Goal: Task Accomplishment & Management: Use online tool/utility

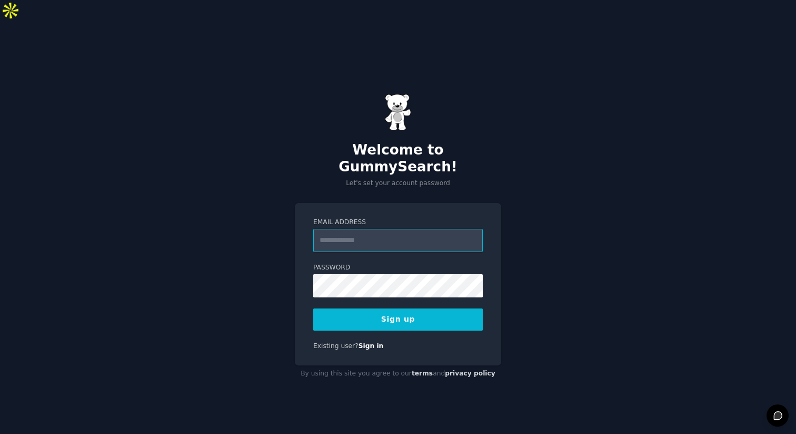
paste input "**********"
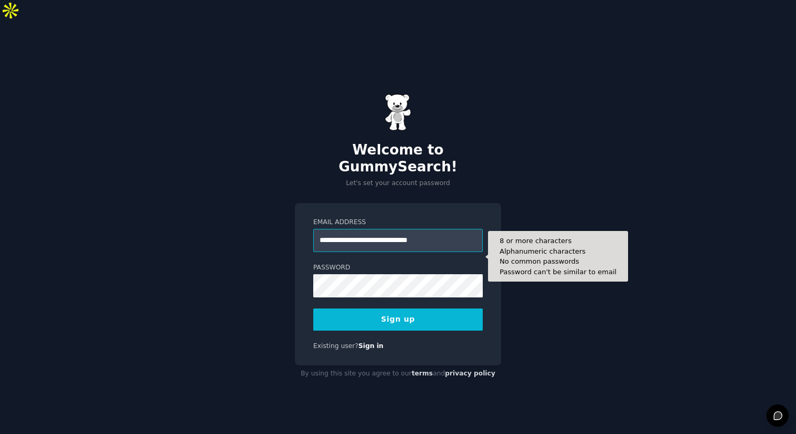
type input "**********"
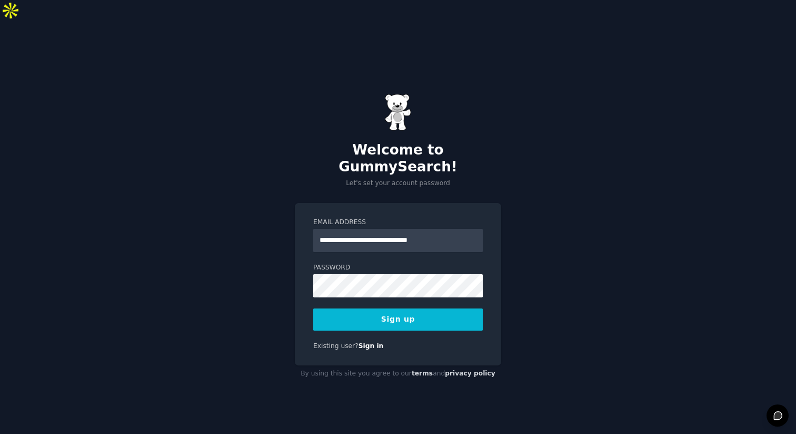
click at [398, 308] on button "Sign up" at bounding box center [398, 319] width 170 height 22
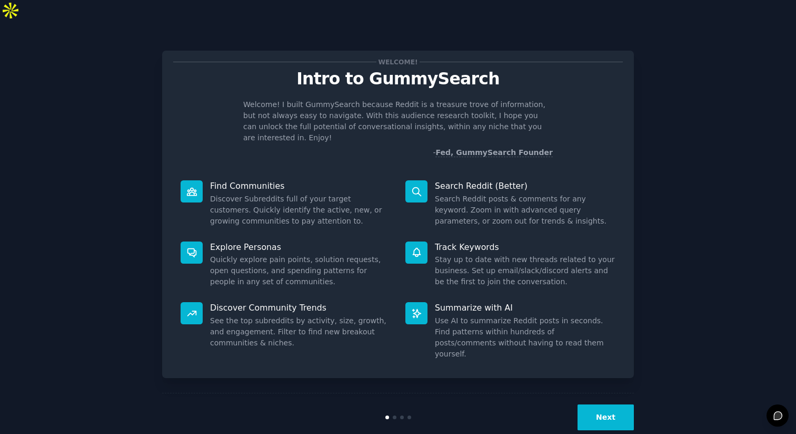
click at [605, 404] on button "Next" at bounding box center [606, 417] width 56 height 26
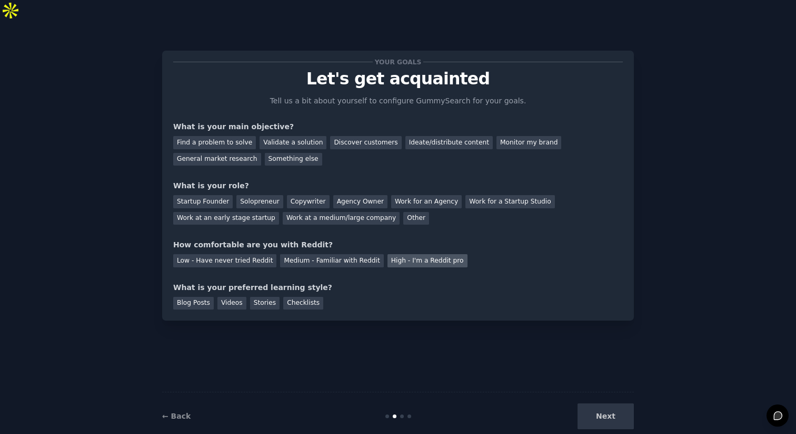
click at [408, 254] on div "High - I'm a Reddit pro" at bounding box center [428, 260] width 80 height 13
click at [346, 136] on div "Discover customers" at bounding box center [365, 142] width 71 height 13
click at [216, 195] on div "Startup Founder" at bounding box center [203, 201] width 60 height 13
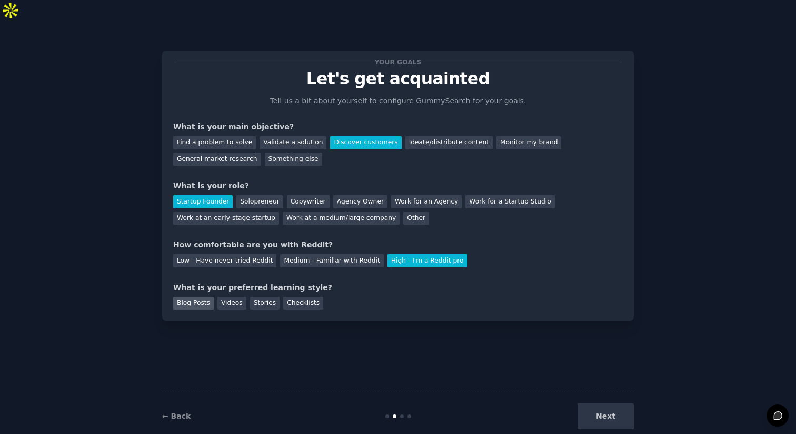
click at [202, 297] on div "Blog Posts" at bounding box center [193, 303] width 41 height 13
click at [627, 403] on button "Next" at bounding box center [606, 416] width 56 height 26
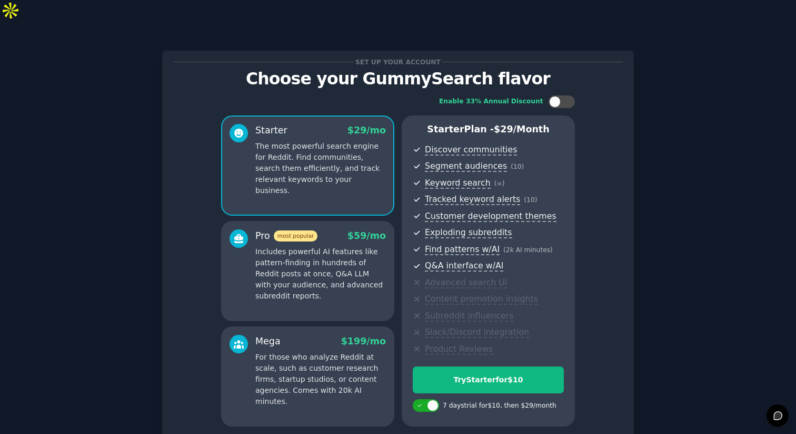
scroll to position [72, 0]
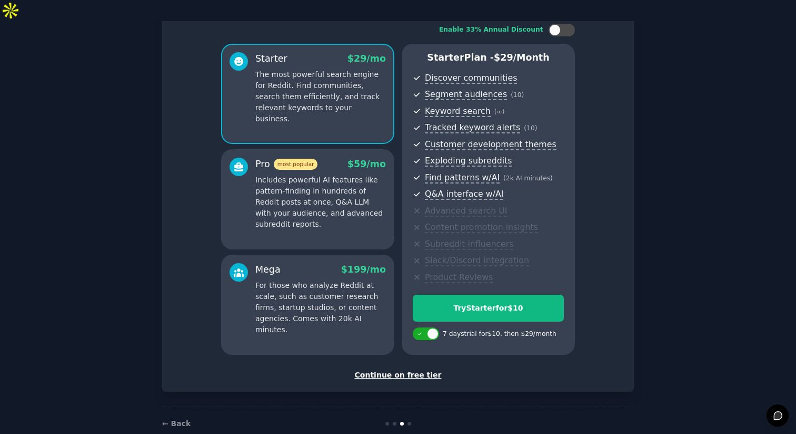
click at [397, 369] on div "Continue on free tier" at bounding box center [398, 374] width 450 height 11
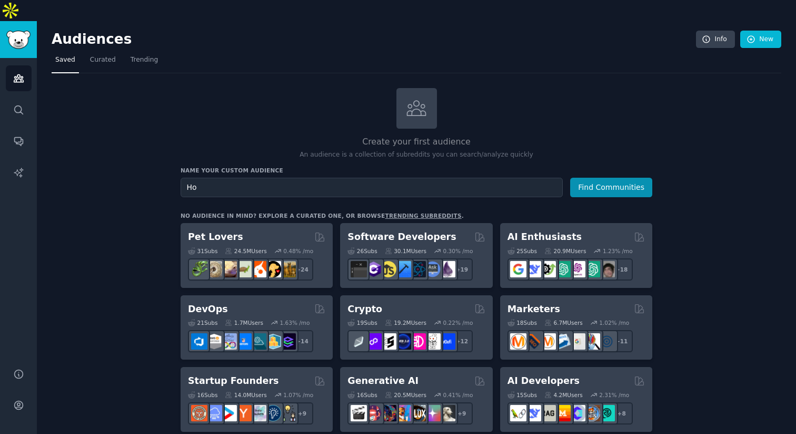
type input "H"
type input "Indy Home/Business Owners"
click at [591, 178] on button "Find Communities" at bounding box center [611, 187] width 82 height 19
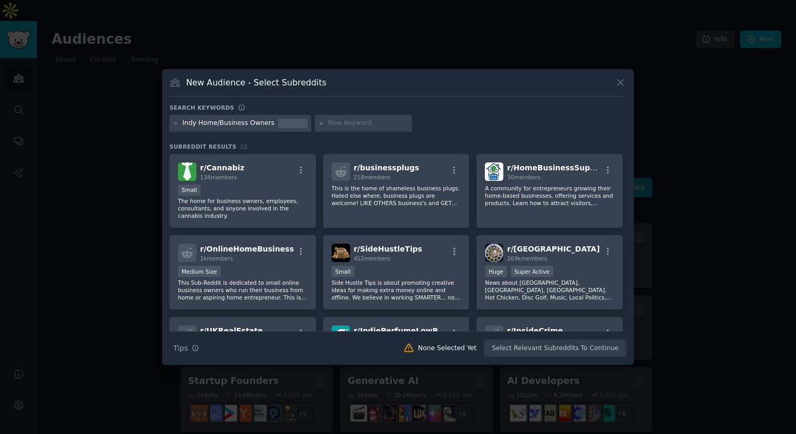
click at [334, 125] on input "text" at bounding box center [368, 123] width 80 height 9
type input "carmel"
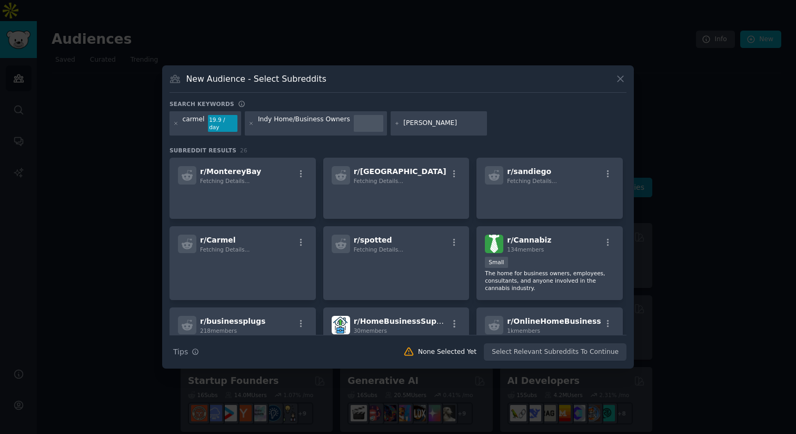
type input "fishers"
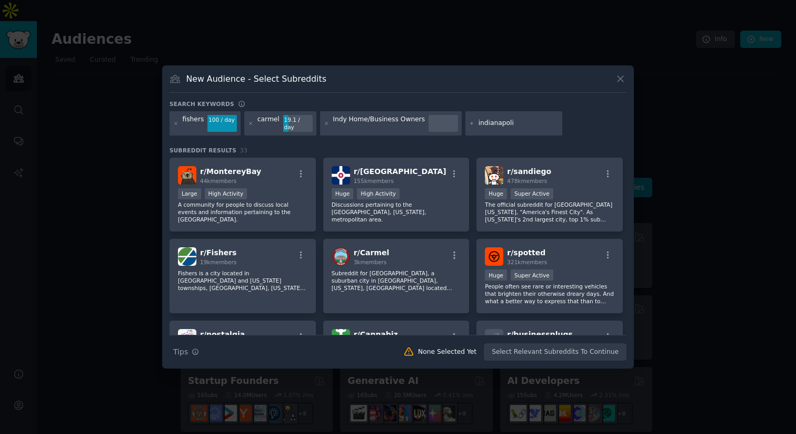
type input "indianapolis"
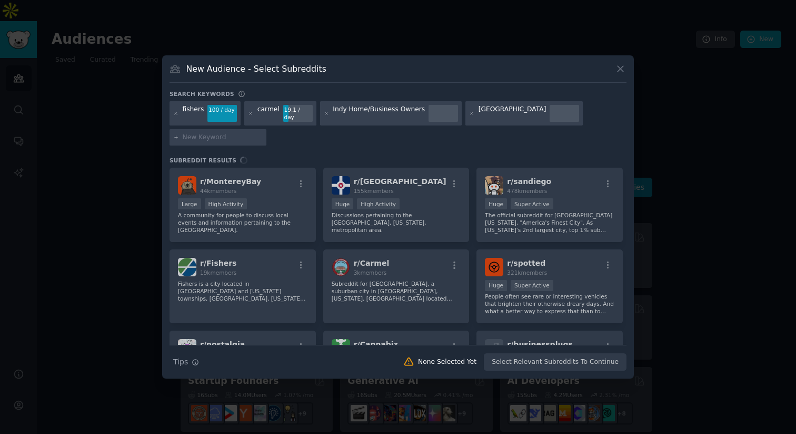
click at [389, 168] on div "r/ MontereyBay 44k members Large High Activity A community for people to discus…" at bounding box center [398, 256] width 457 height 177
click at [384, 172] on div "r/ MontereyBay 44k members Large High Activity A community for people to discus…" at bounding box center [398, 256] width 457 height 177
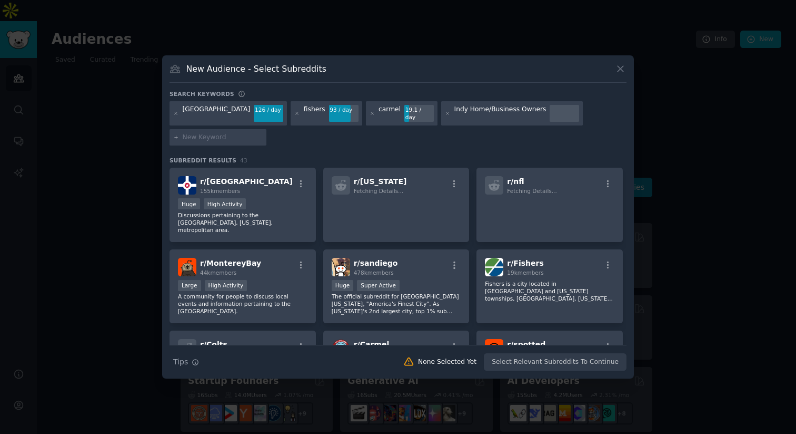
click at [341, 180] on icon at bounding box center [341, 185] width 11 height 11
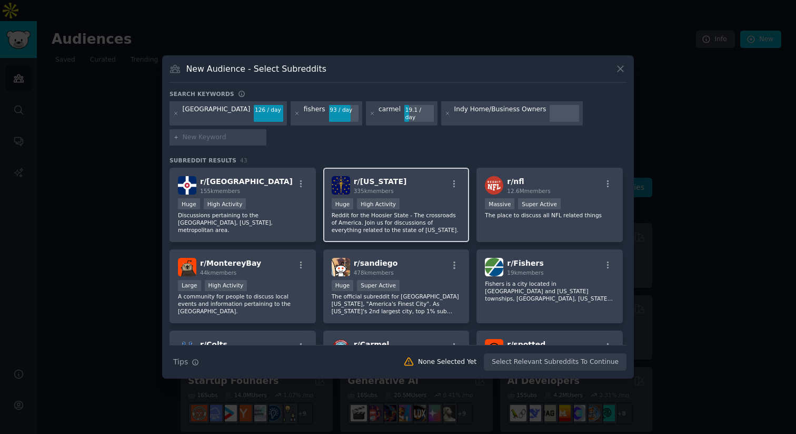
click at [424, 204] on div ">= 80th percentile for submissions / day Huge High Activity" at bounding box center [397, 204] width 130 height 13
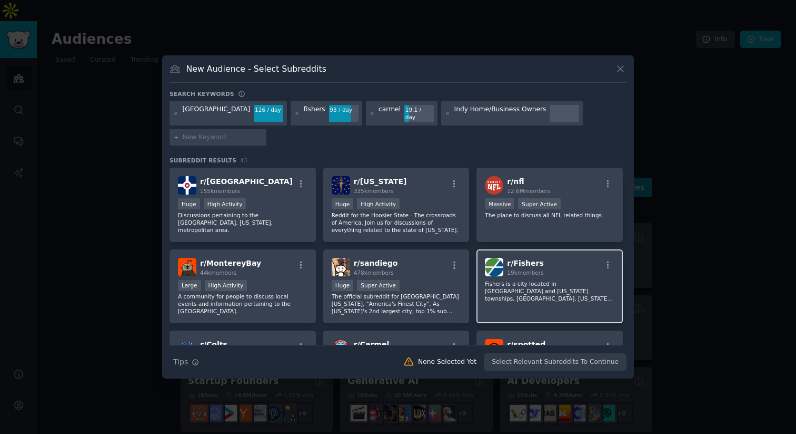
click at [569, 301] on div "r/ Fishers 19k members Fishers is a city located in Fall Creek and Delaware tow…" at bounding box center [550, 286] width 146 height 74
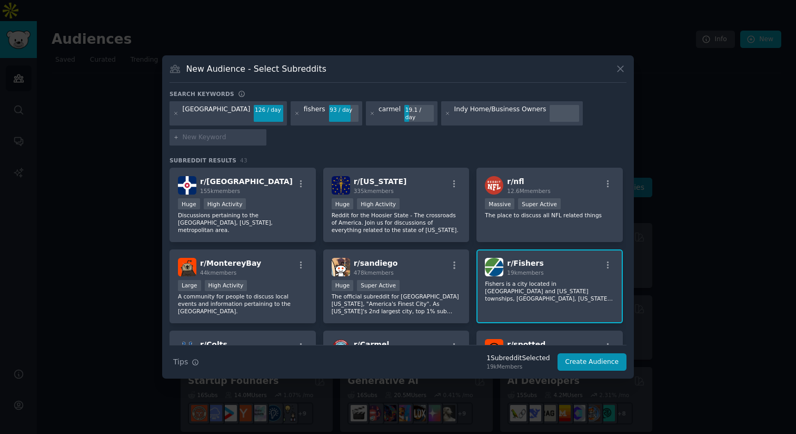
click at [569, 301] on div "r/ Fishers 19k members Fishers is a city located in Fall Creek and Delaware tow…" at bounding box center [550, 286] width 146 height 74
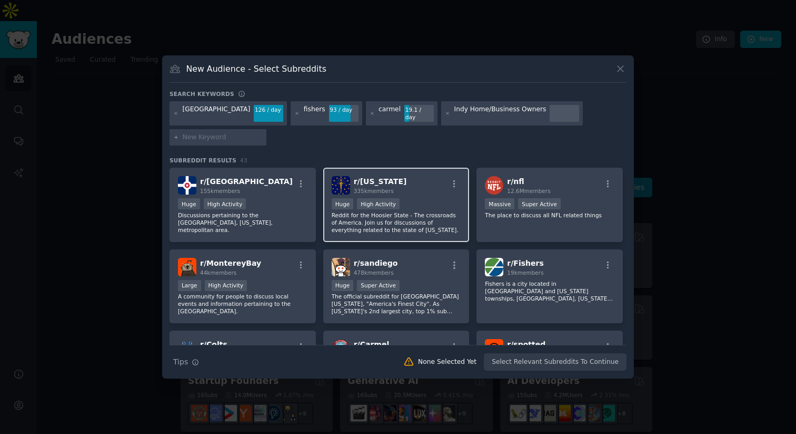
click at [407, 216] on p "Reddit for the Hoosier State - The crossroads of America. Join us for discussio…" at bounding box center [397, 222] width 130 height 22
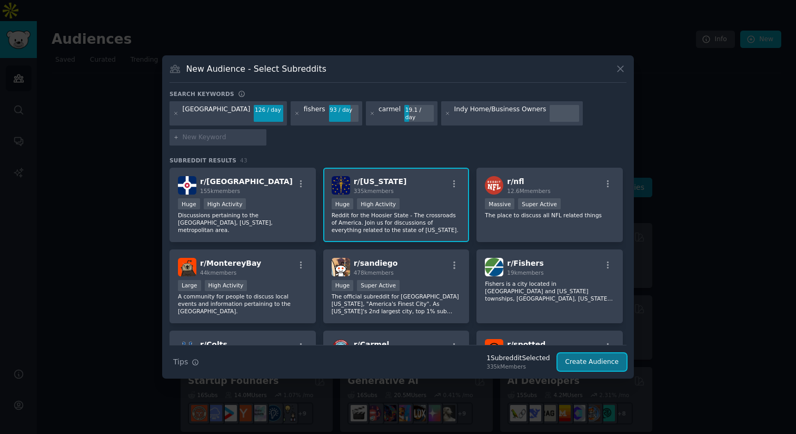
click at [584, 358] on button "Create Audience" at bounding box center [593, 362] width 70 height 18
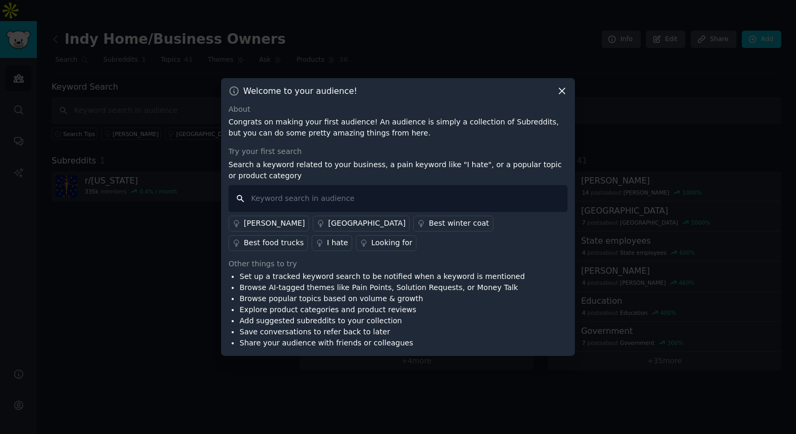
click at [335, 185] on input "text" at bounding box center [398, 198] width 339 height 27
type input "asphalt"
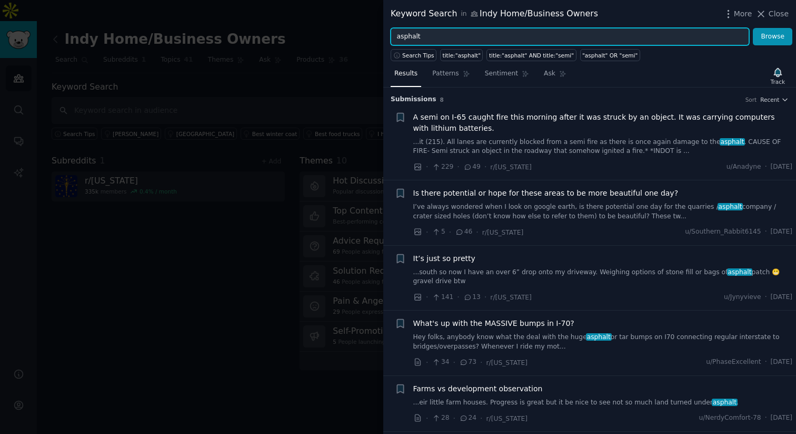
click at [487, 38] on input "asphalt" at bounding box center [570, 37] width 359 height 18
type input "asphalt, sealcoating"
click at [753, 28] on button "Browse" at bounding box center [773, 37] width 40 height 18
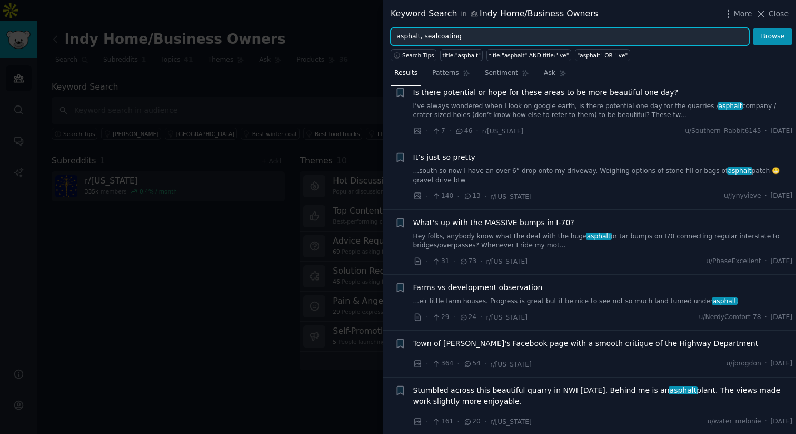
scroll to position [147, 0]
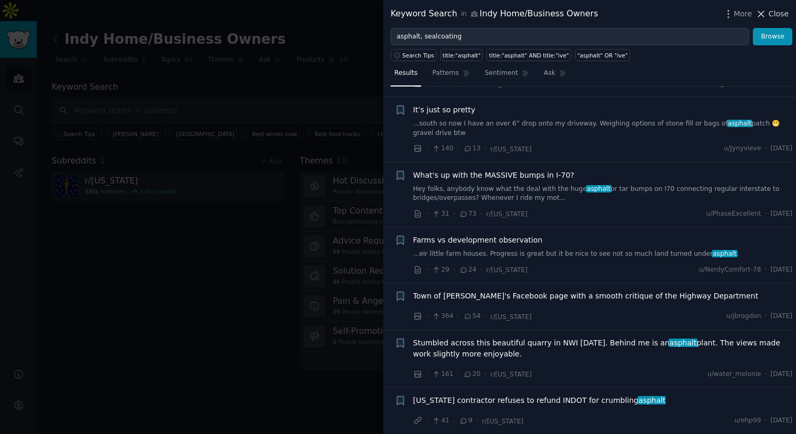
click at [780, 10] on span "Close" at bounding box center [779, 13] width 20 height 11
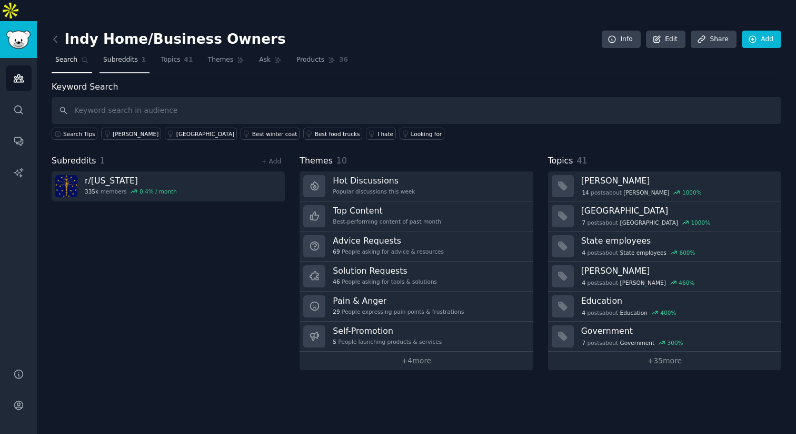
click at [120, 55] on span "Subreddits" at bounding box center [120, 59] width 35 height 9
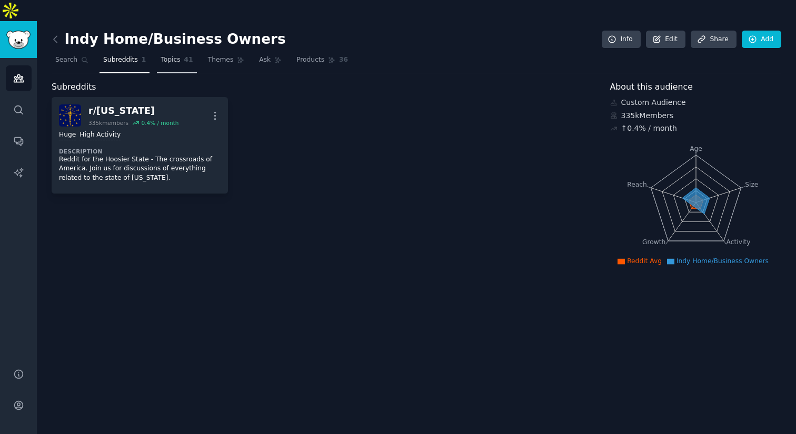
click at [178, 55] on span "Topics" at bounding box center [170, 59] width 19 height 9
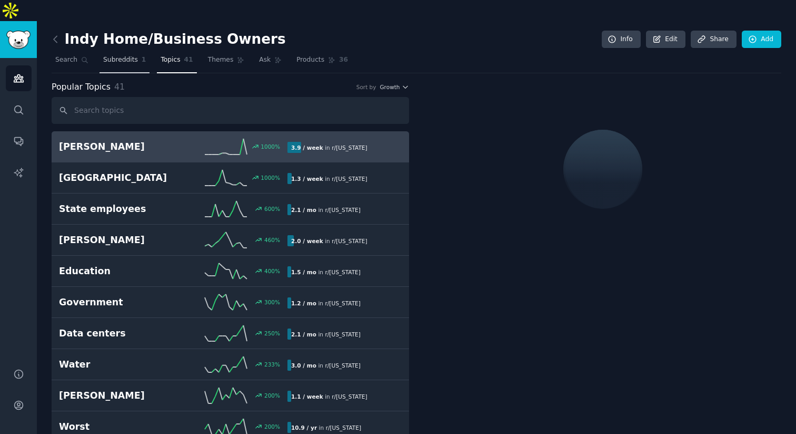
click at [113, 55] on span "Subreddits" at bounding box center [120, 59] width 35 height 9
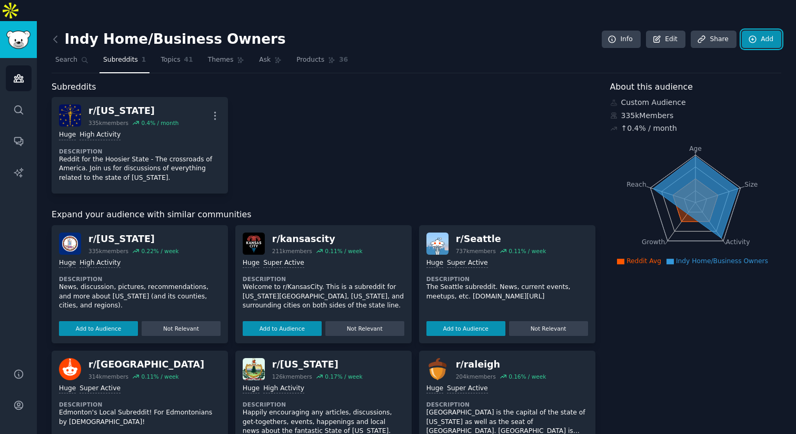
click at [769, 31] on link "Add" at bounding box center [762, 40] width 40 height 18
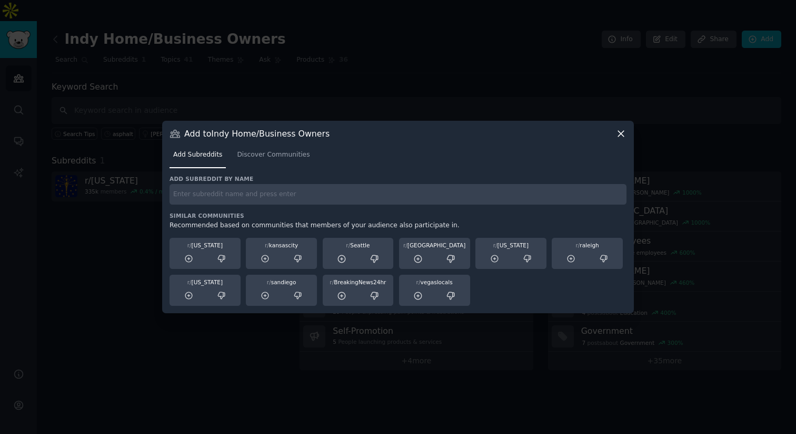
click at [296, 198] on input "text" at bounding box center [398, 194] width 457 height 21
type input "carmel"
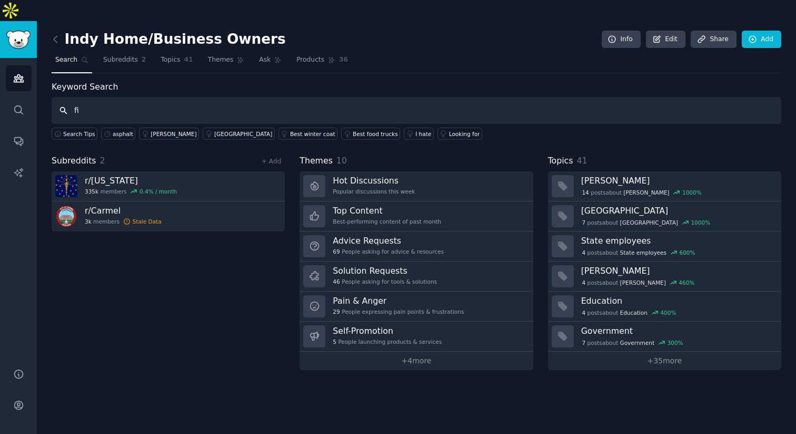
type input "f"
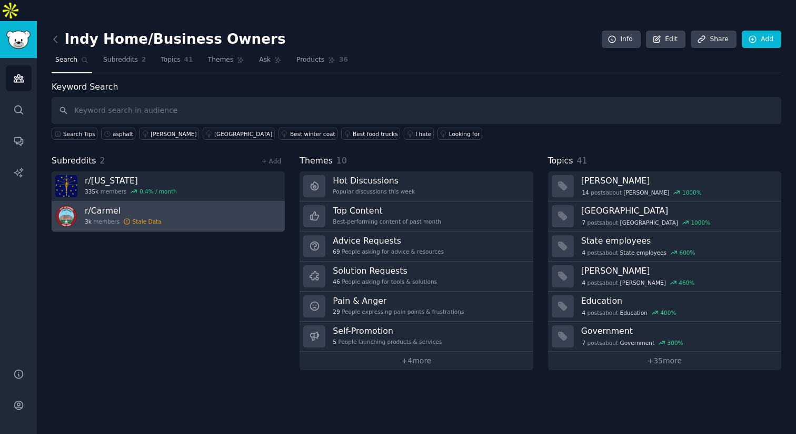
click at [69, 205] on img at bounding box center [66, 216] width 22 height 22
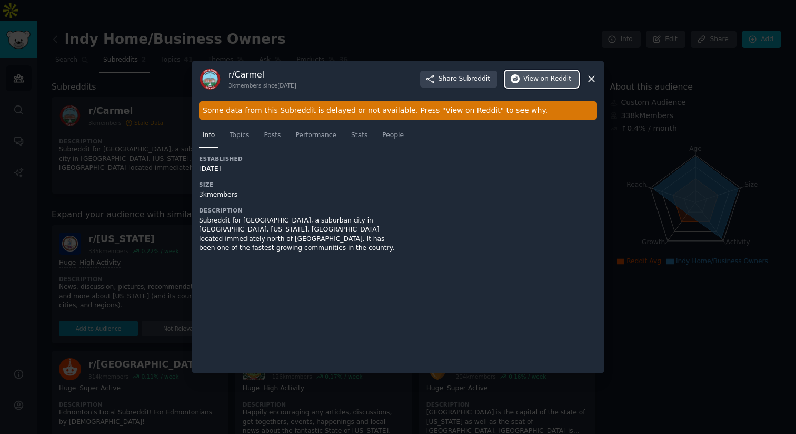
click at [530, 82] on span "View on Reddit" at bounding box center [548, 78] width 48 height 9
